Goal: Transaction & Acquisition: Obtain resource

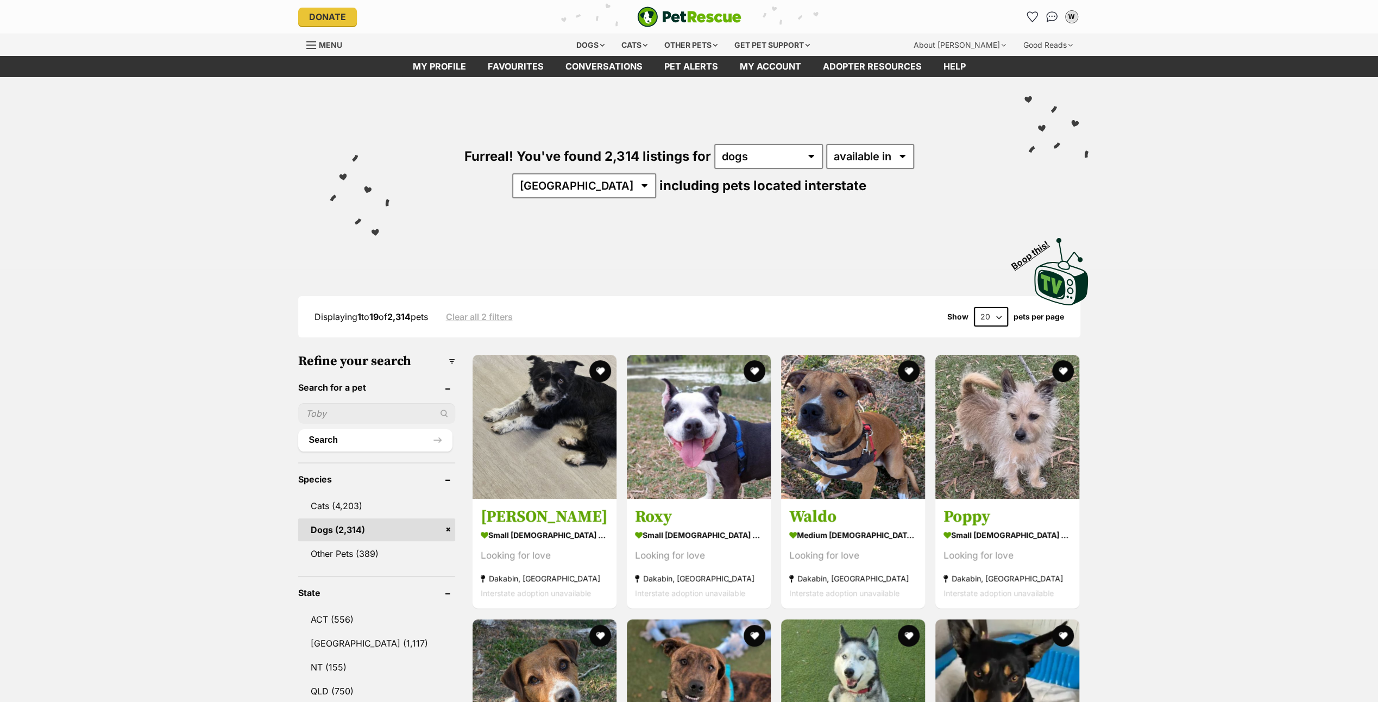
drag, startPoint x: 1031, startPoint y: 13, endPoint x: 997, endPoint y: 184, distance: 174.4
click at [1031, 13] on icon "Favourites" at bounding box center [1032, 17] width 10 height 10
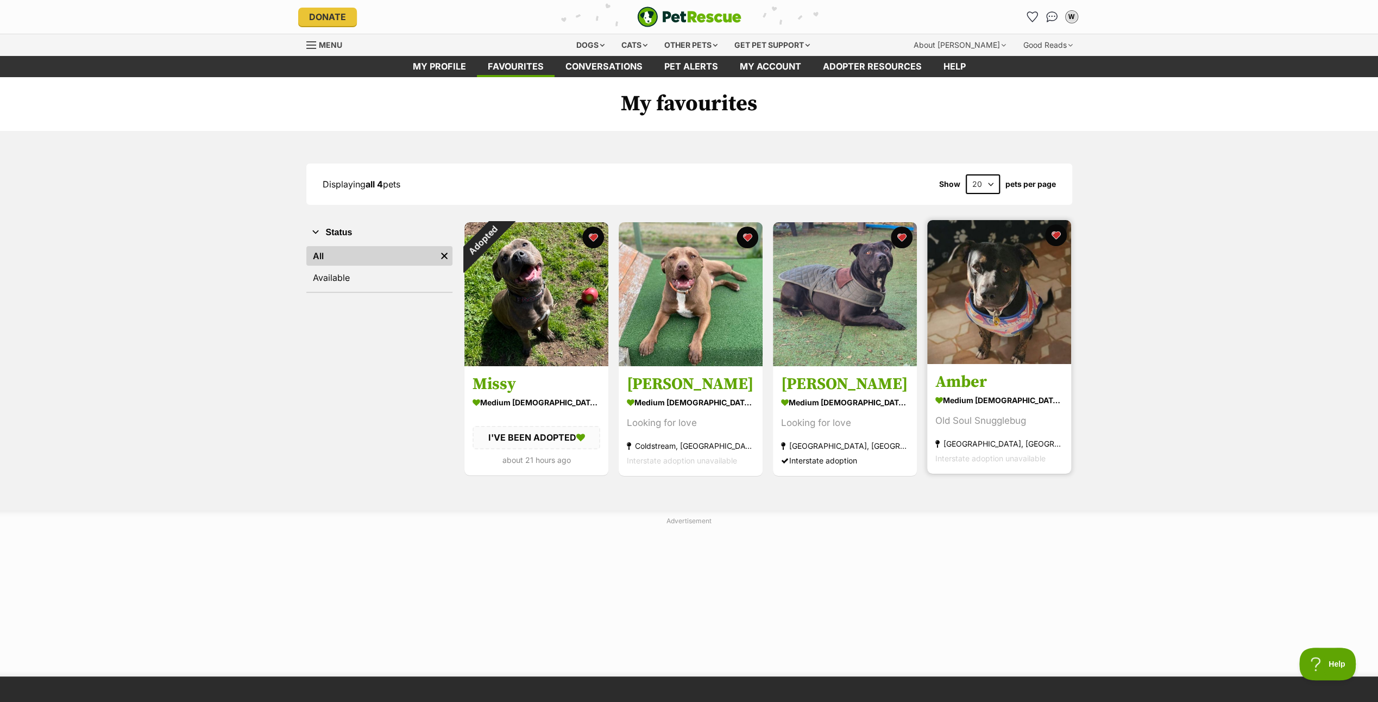
click at [985, 278] on img at bounding box center [999, 292] width 144 height 144
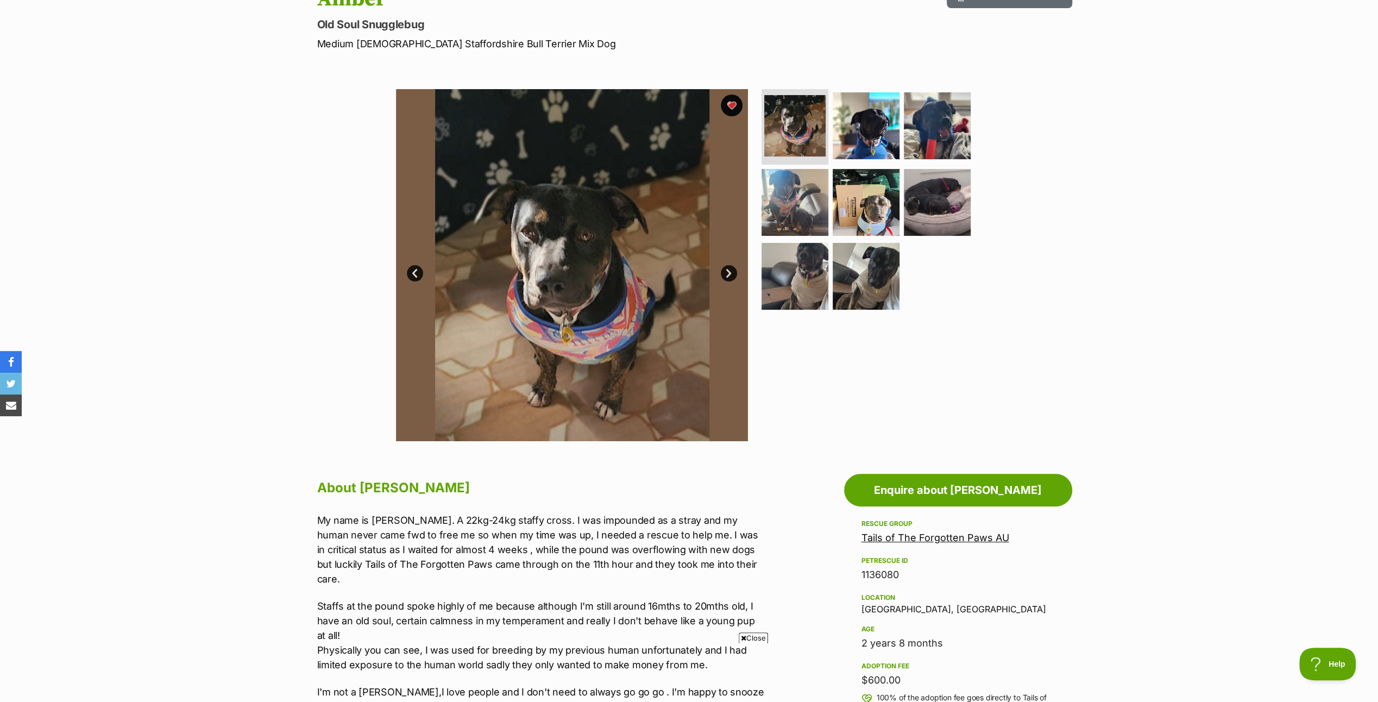
scroll to position [163, 0]
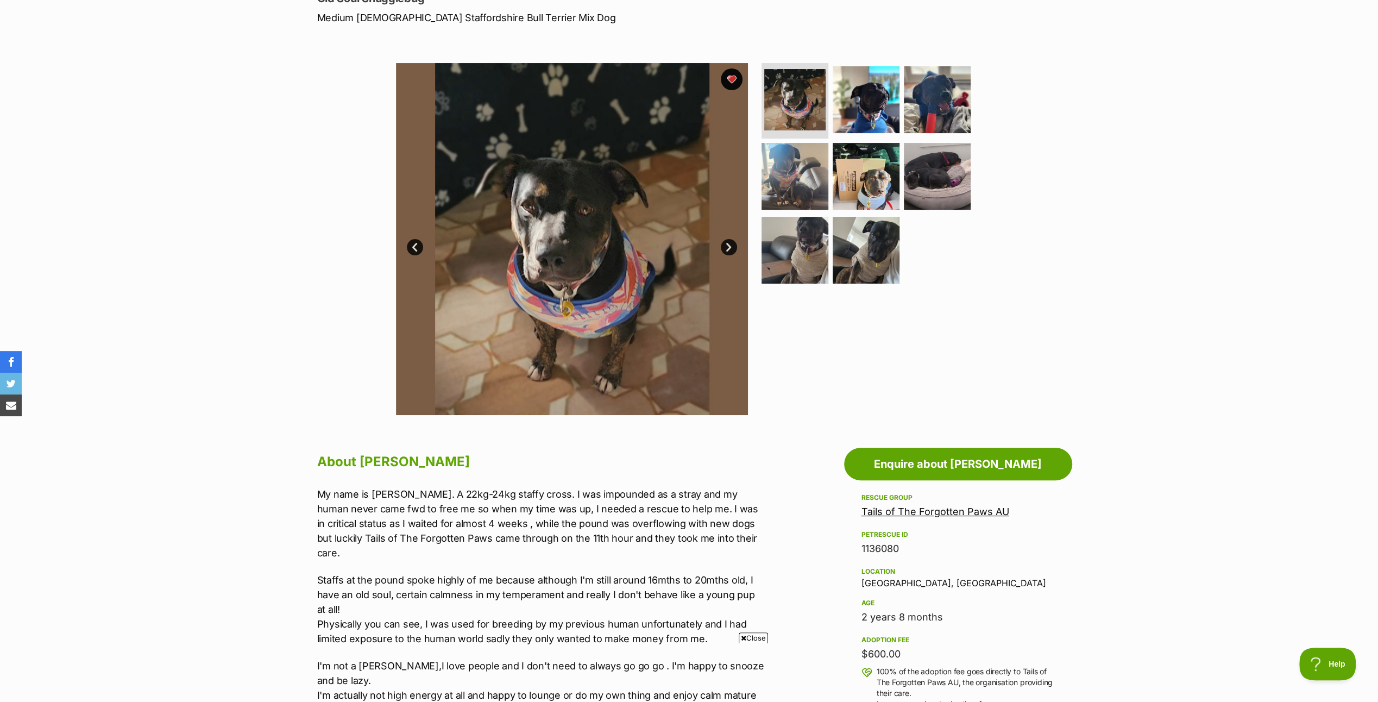
click at [727, 239] on link "Next" at bounding box center [729, 247] width 16 height 16
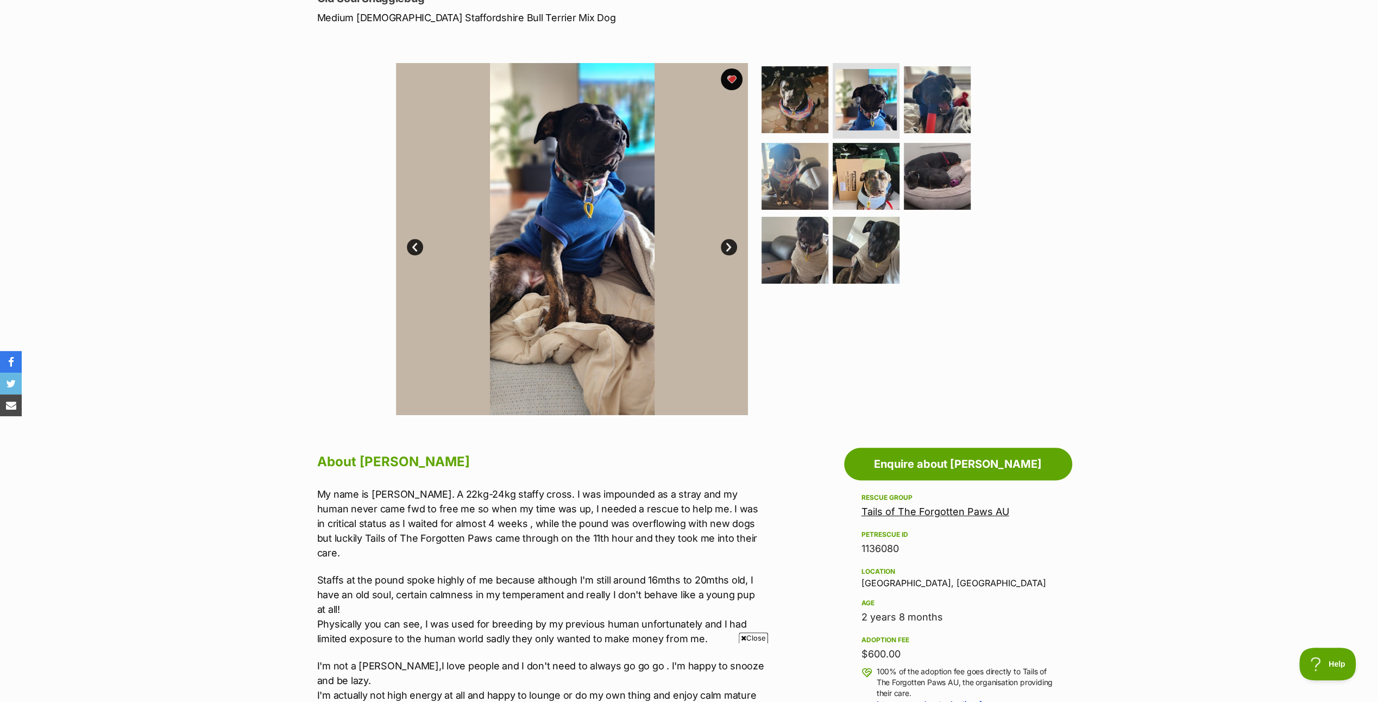
click at [727, 239] on link "Next" at bounding box center [729, 247] width 16 height 16
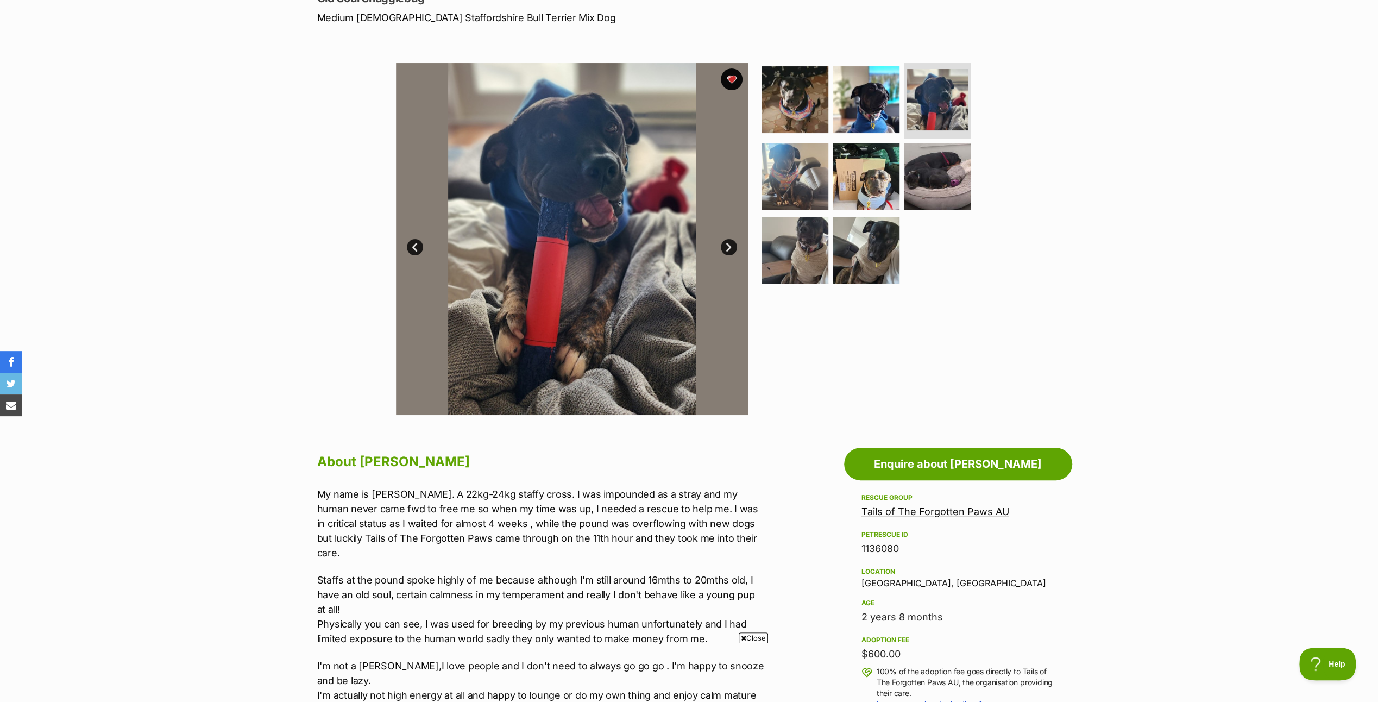
click at [727, 239] on link "Next" at bounding box center [729, 247] width 16 height 16
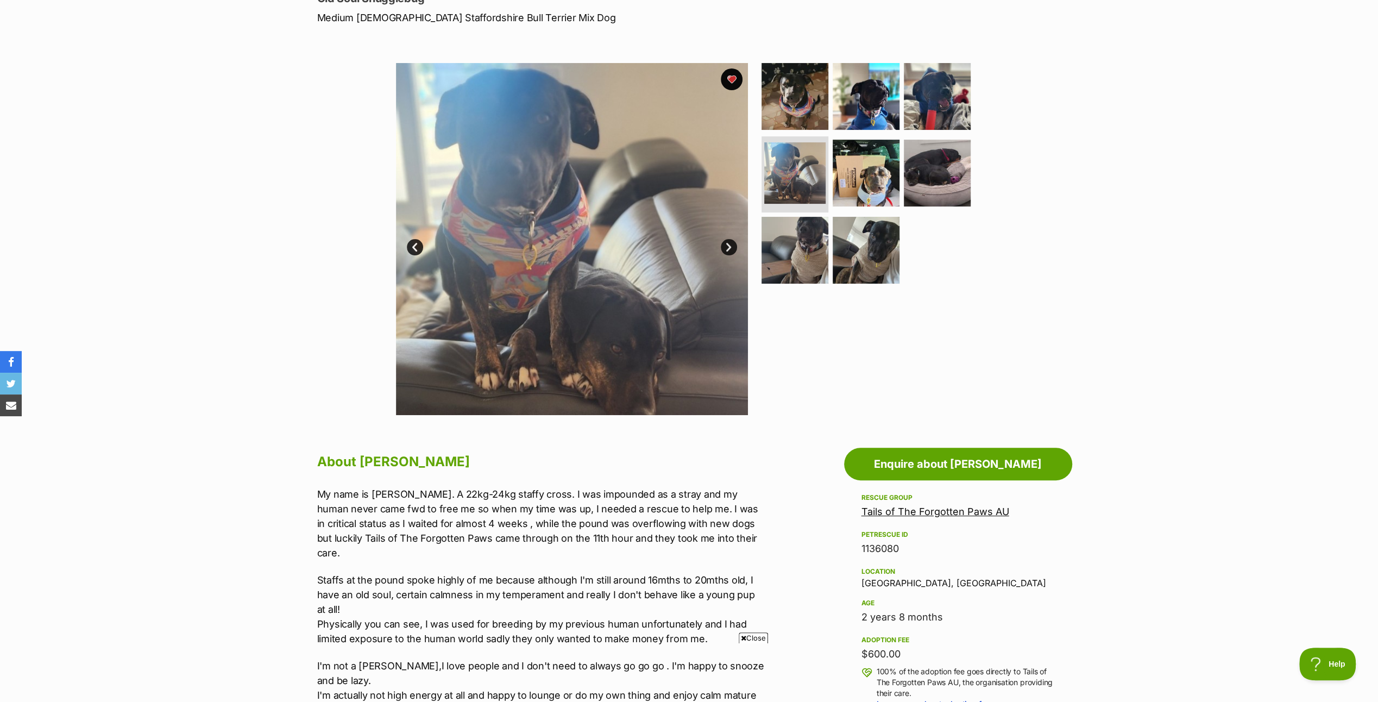
click at [727, 239] on link "Next" at bounding box center [729, 247] width 16 height 16
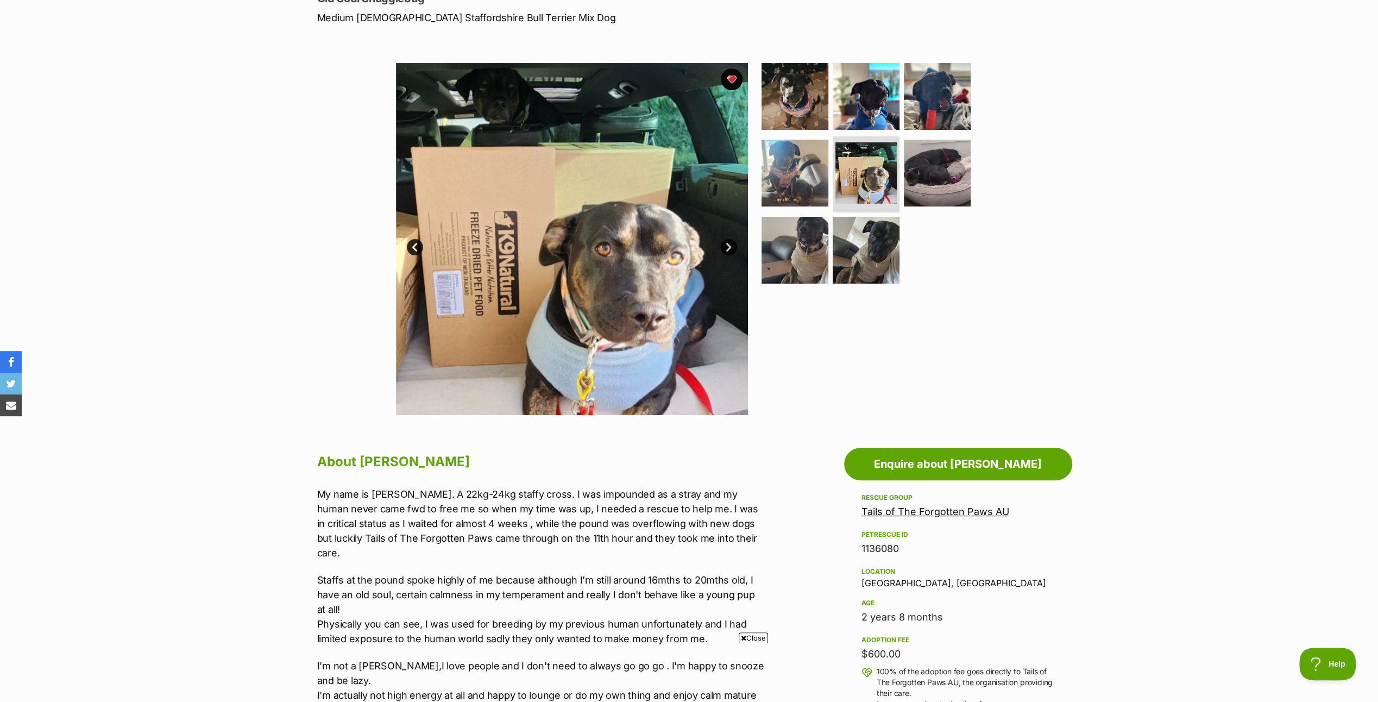
click at [727, 239] on link "Next" at bounding box center [729, 247] width 16 height 16
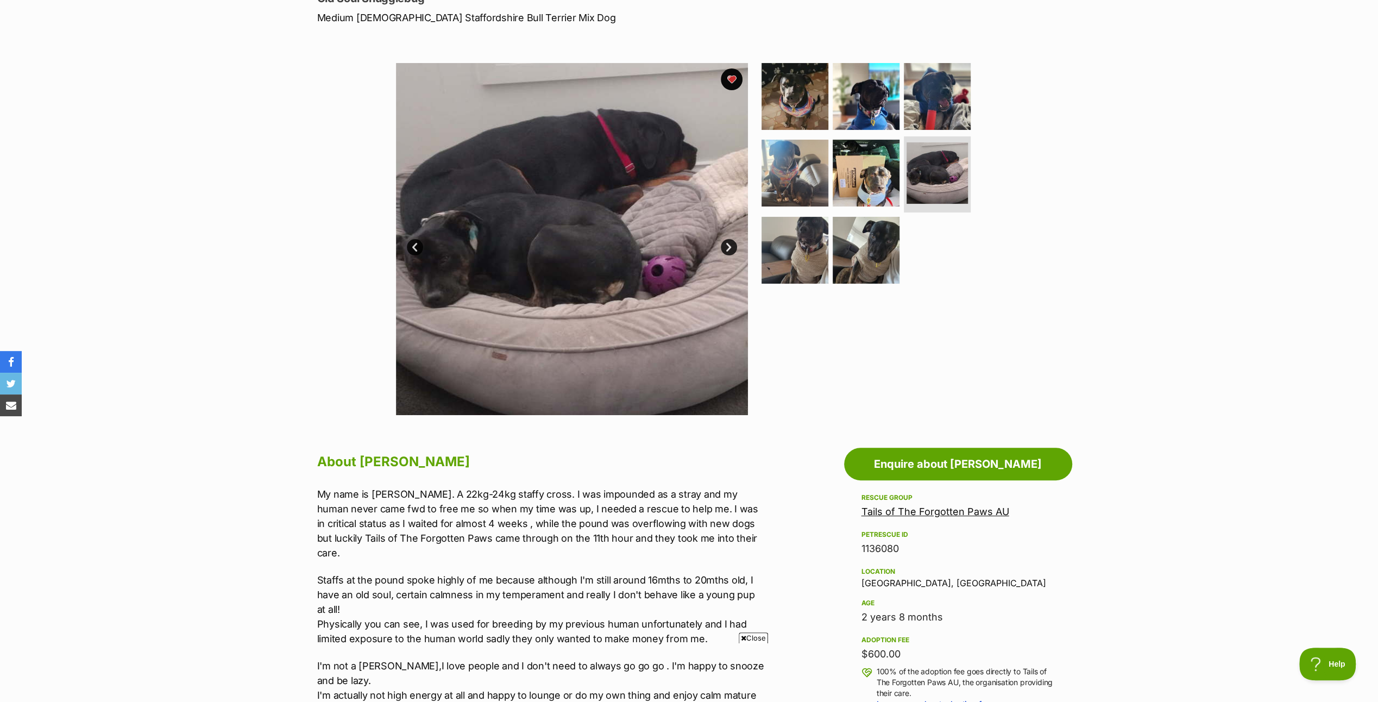
click at [726, 243] on link "Next" at bounding box center [729, 247] width 16 height 16
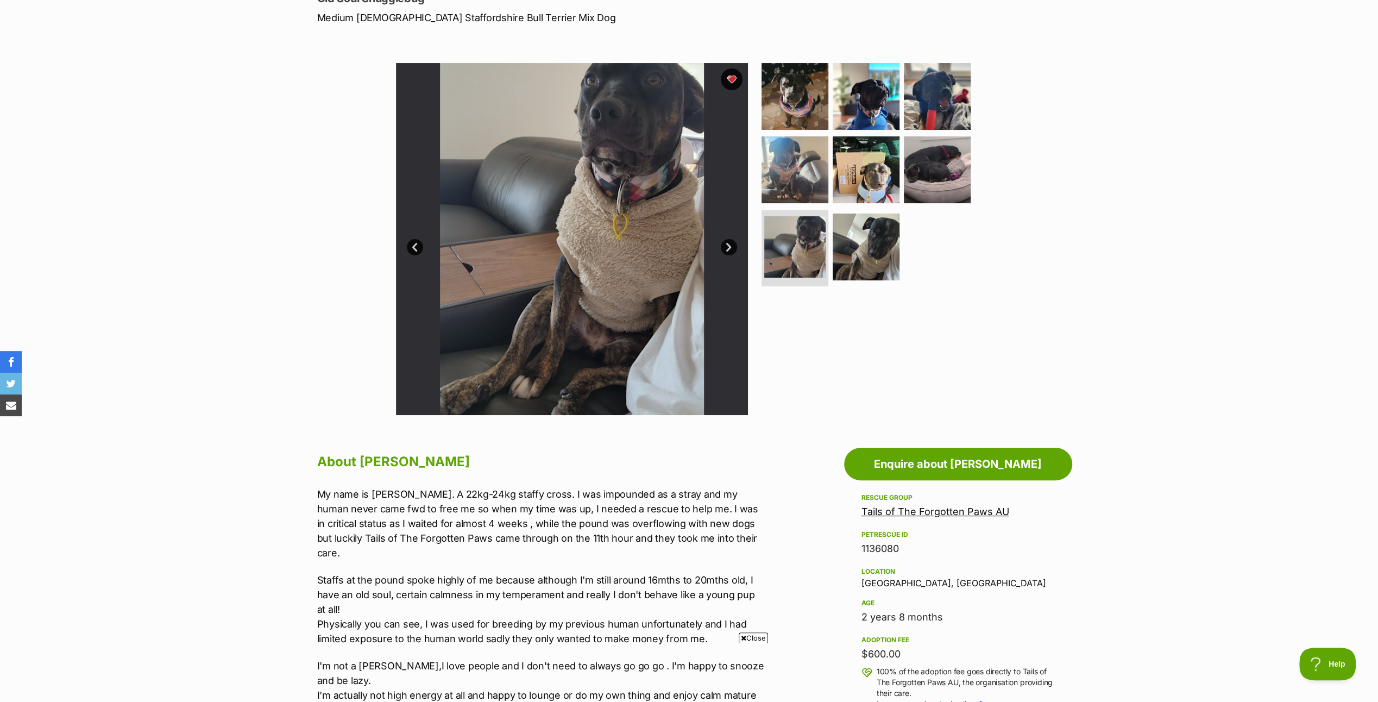
click at [726, 243] on link "Next" at bounding box center [729, 247] width 16 height 16
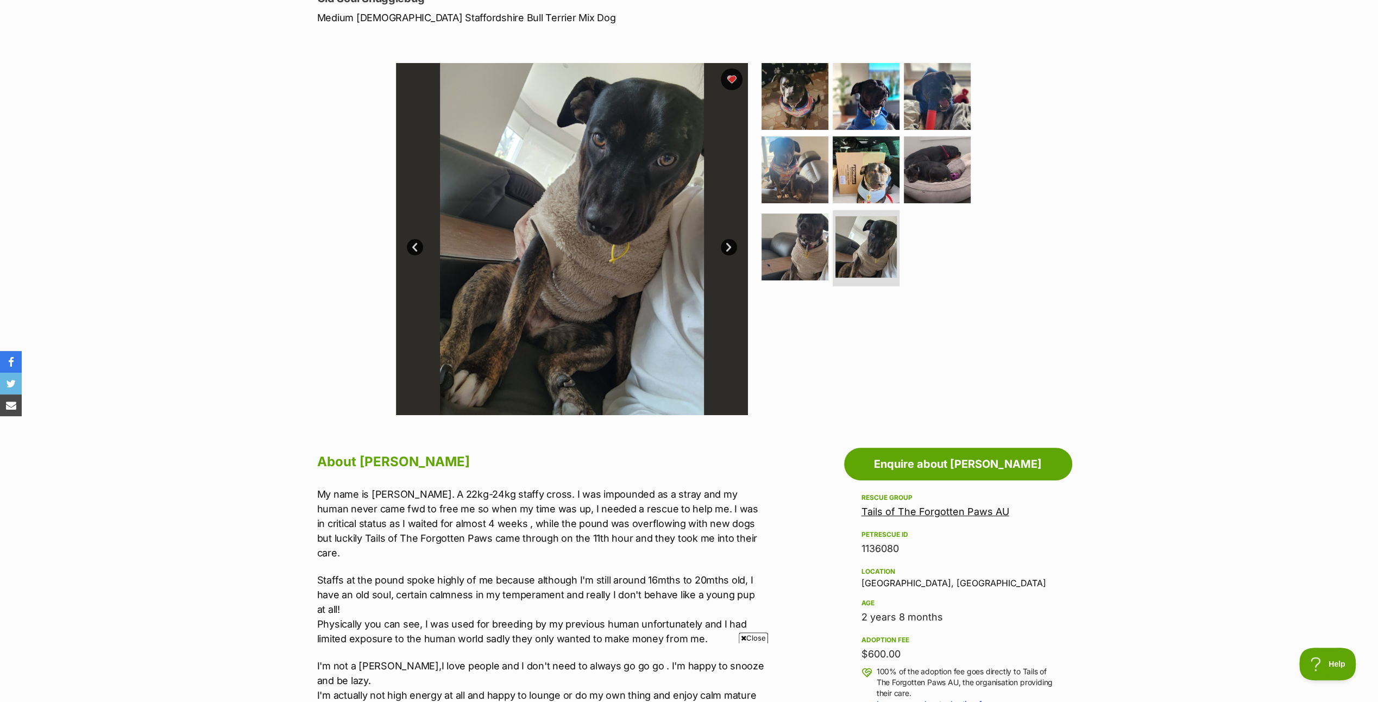
click at [726, 243] on link "Next" at bounding box center [729, 247] width 16 height 16
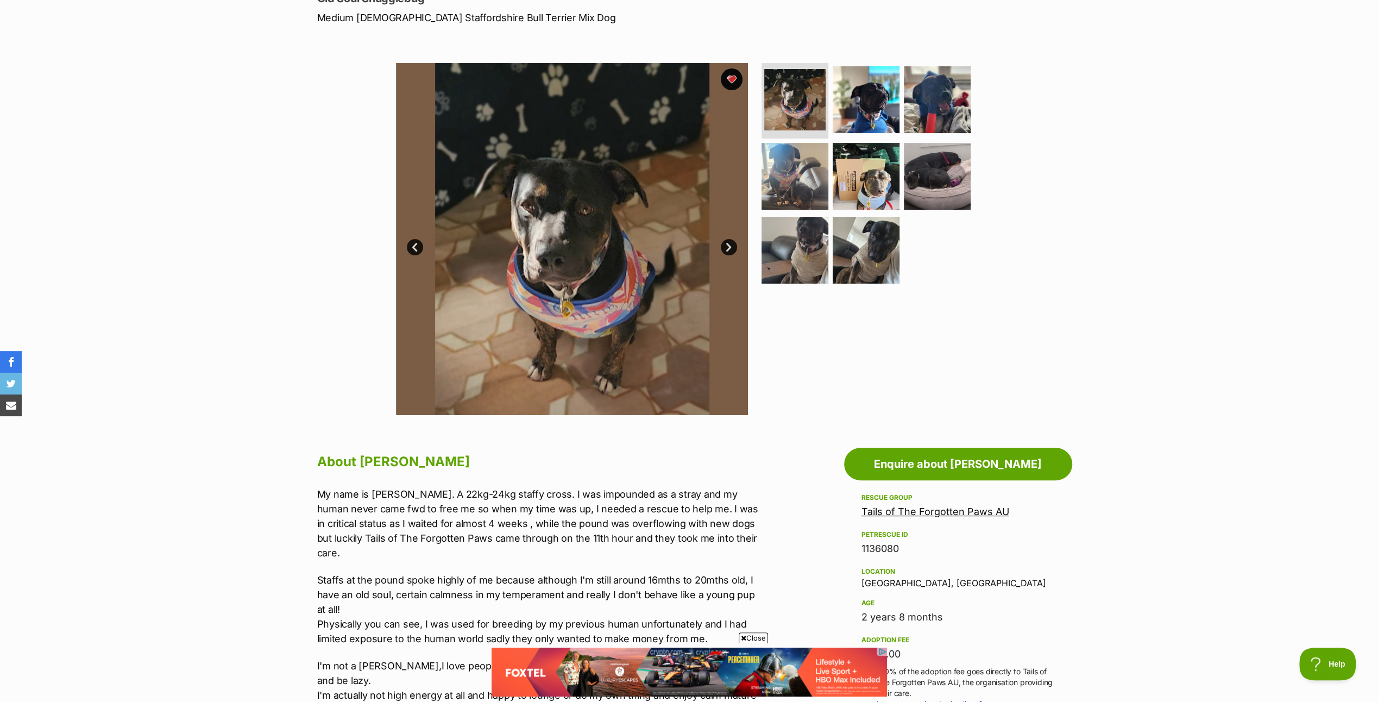
scroll to position [0, 0]
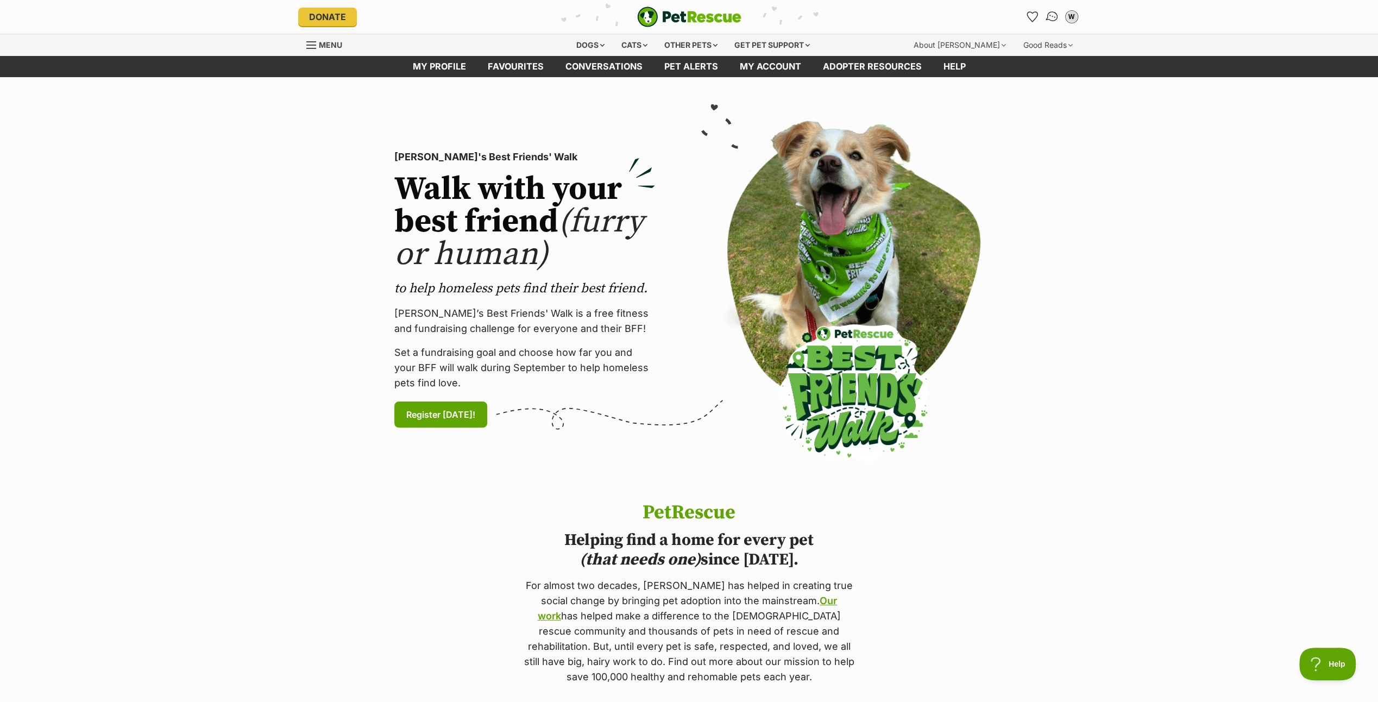
click at [1048, 15] on img "Conversations" at bounding box center [1052, 17] width 15 height 14
click at [707, 63] on link "Pet alerts" at bounding box center [692, 66] width 76 height 21
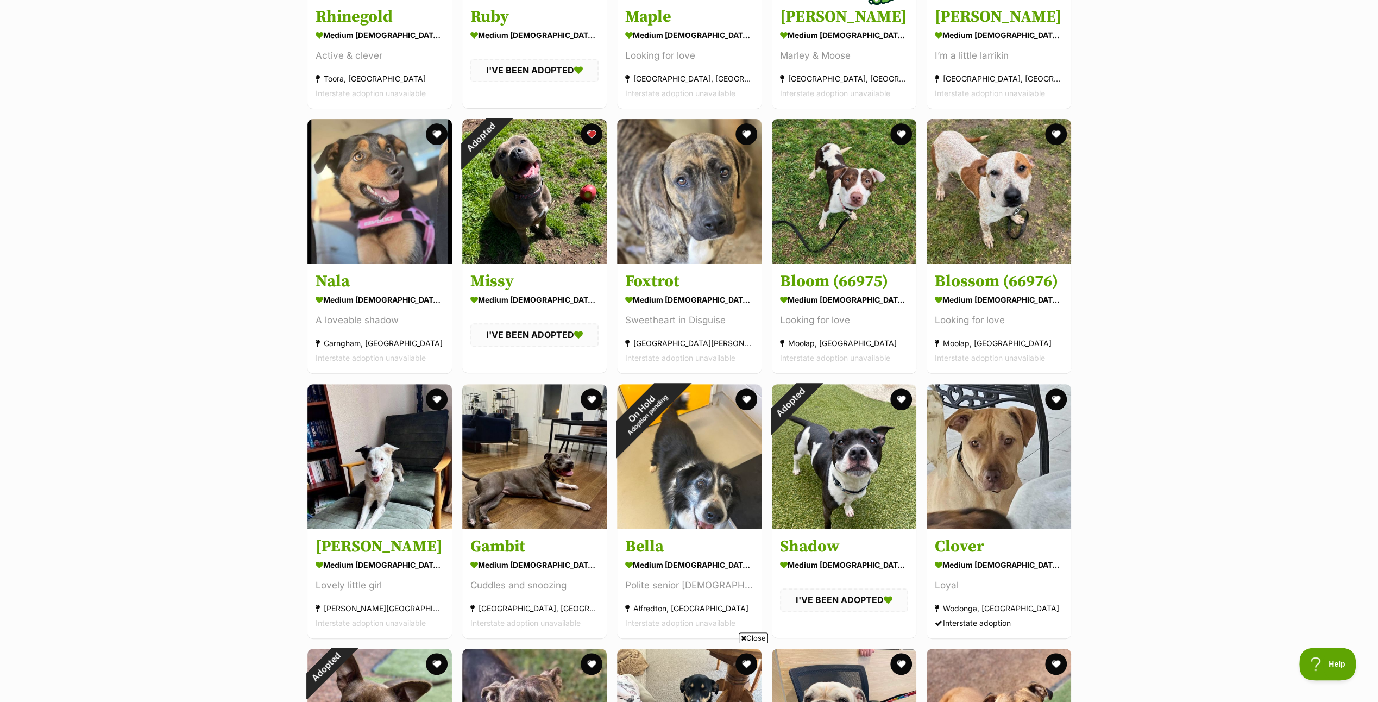
scroll to position [380, 0]
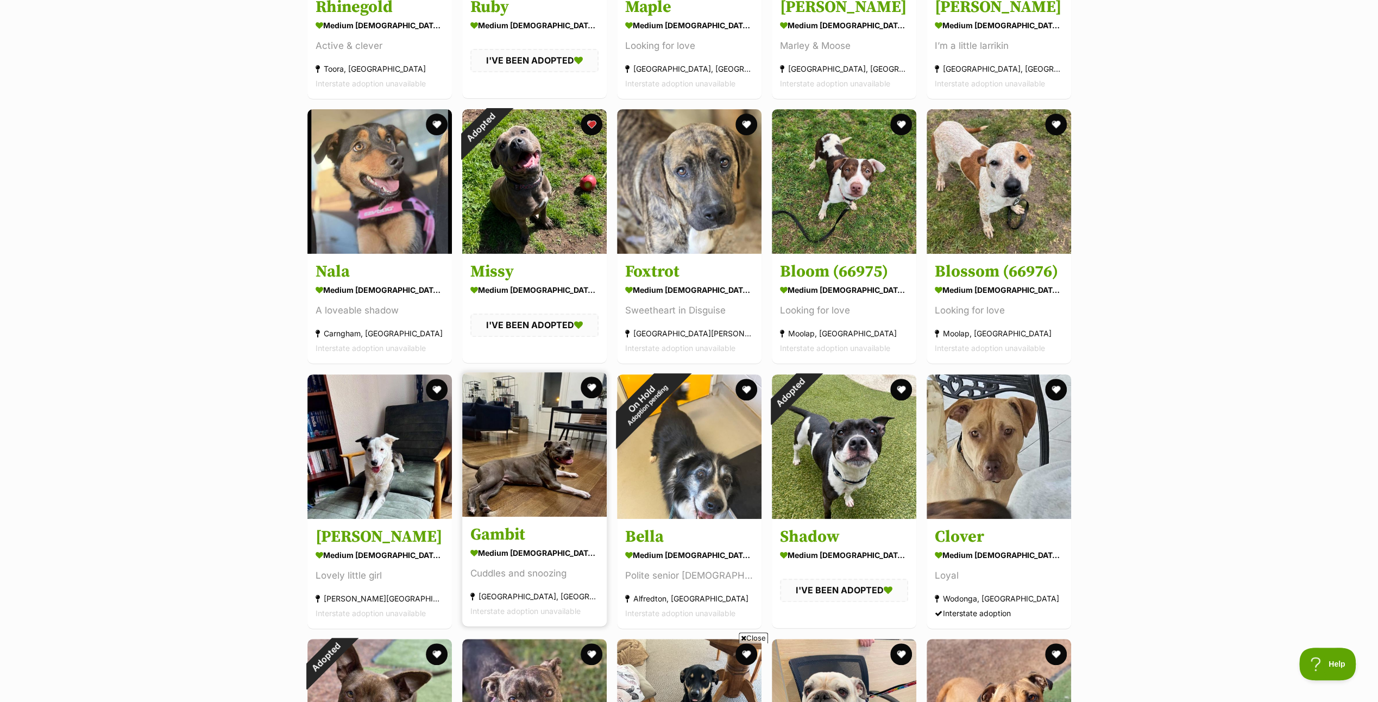
click at [520, 454] on img at bounding box center [534, 444] width 144 height 144
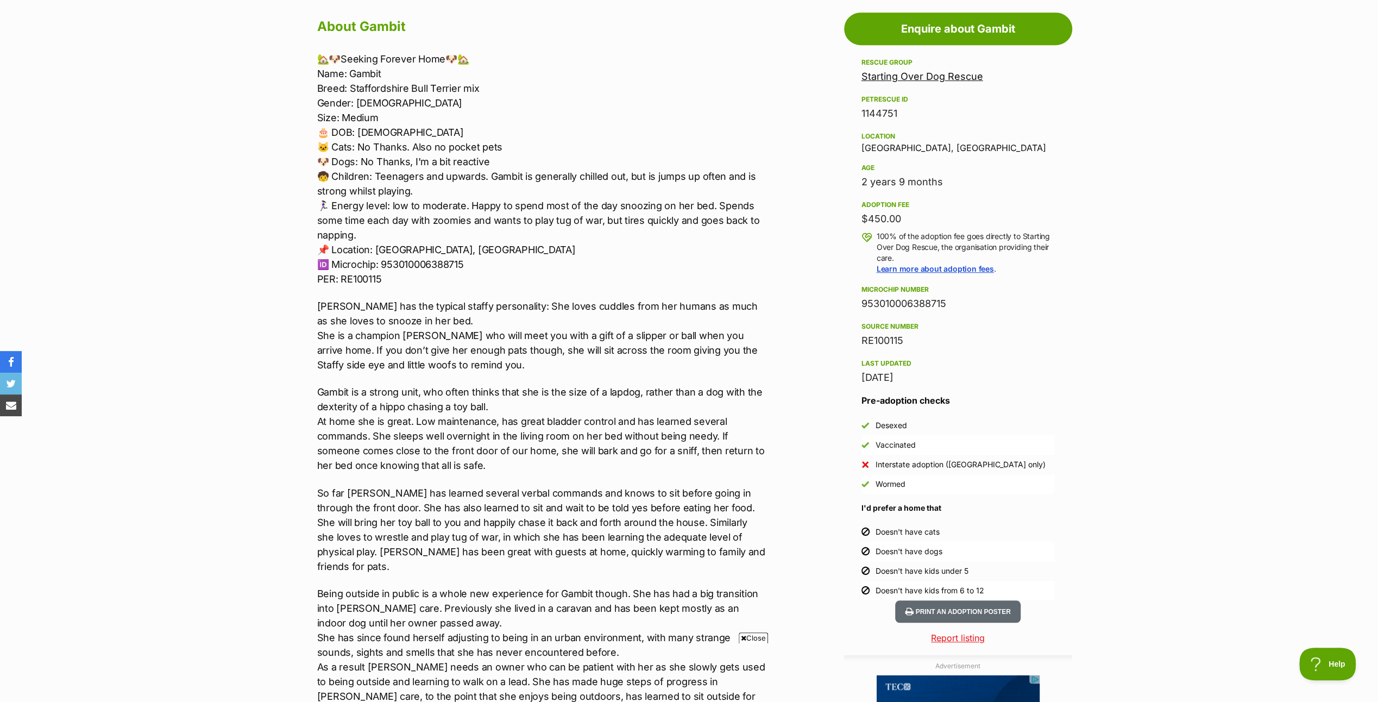
scroll to position [598, 0]
